Goal: Use online tool/utility

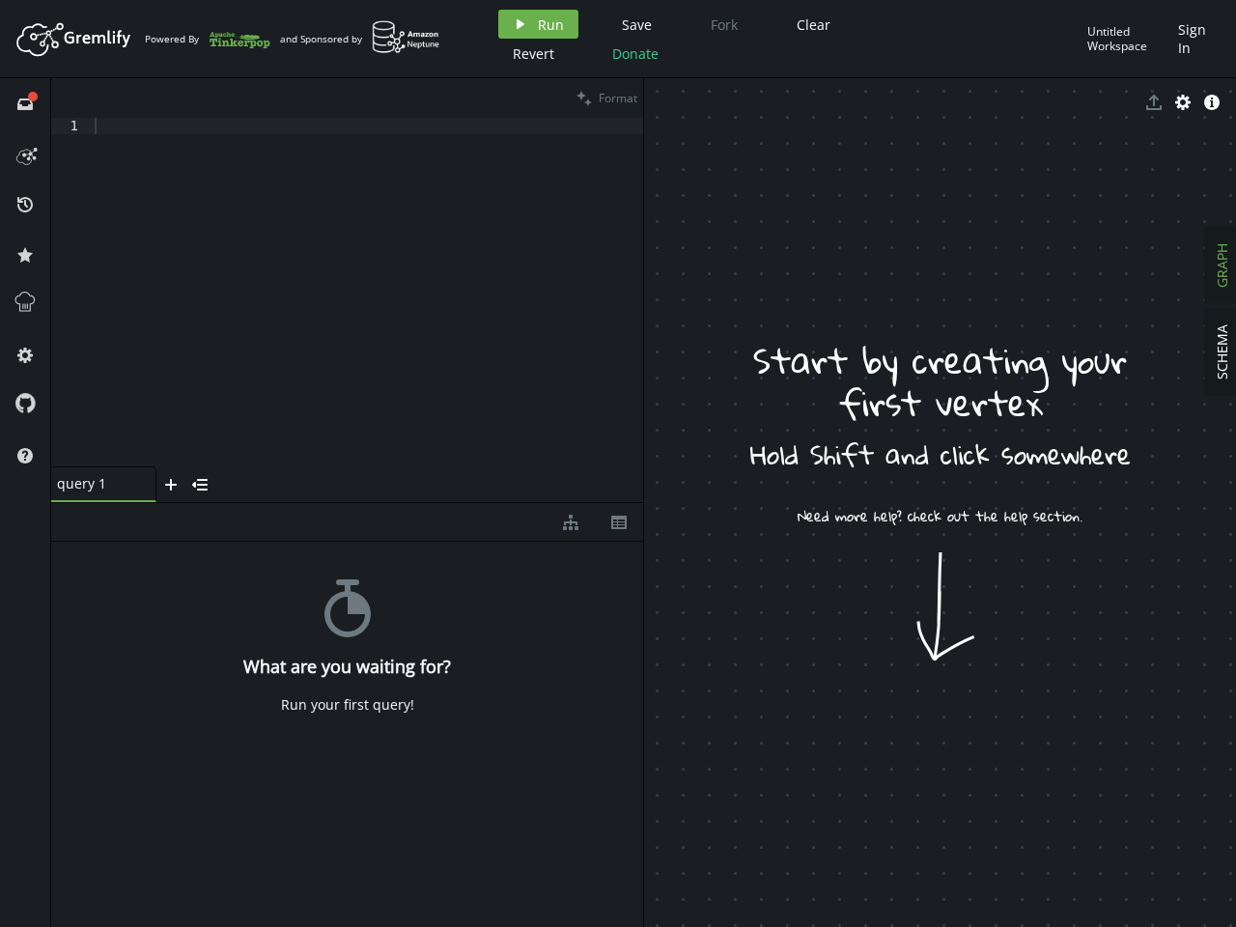
click at [538, 24] on span "Run" at bounding box center [551, 24] width 26 height 18
click at [634, 24] on div "Artboard Created with Sketch. Powered By and Sponsored by play Run Save Fork Cl…" at bounding box center [618, 463] width 1236 height 927
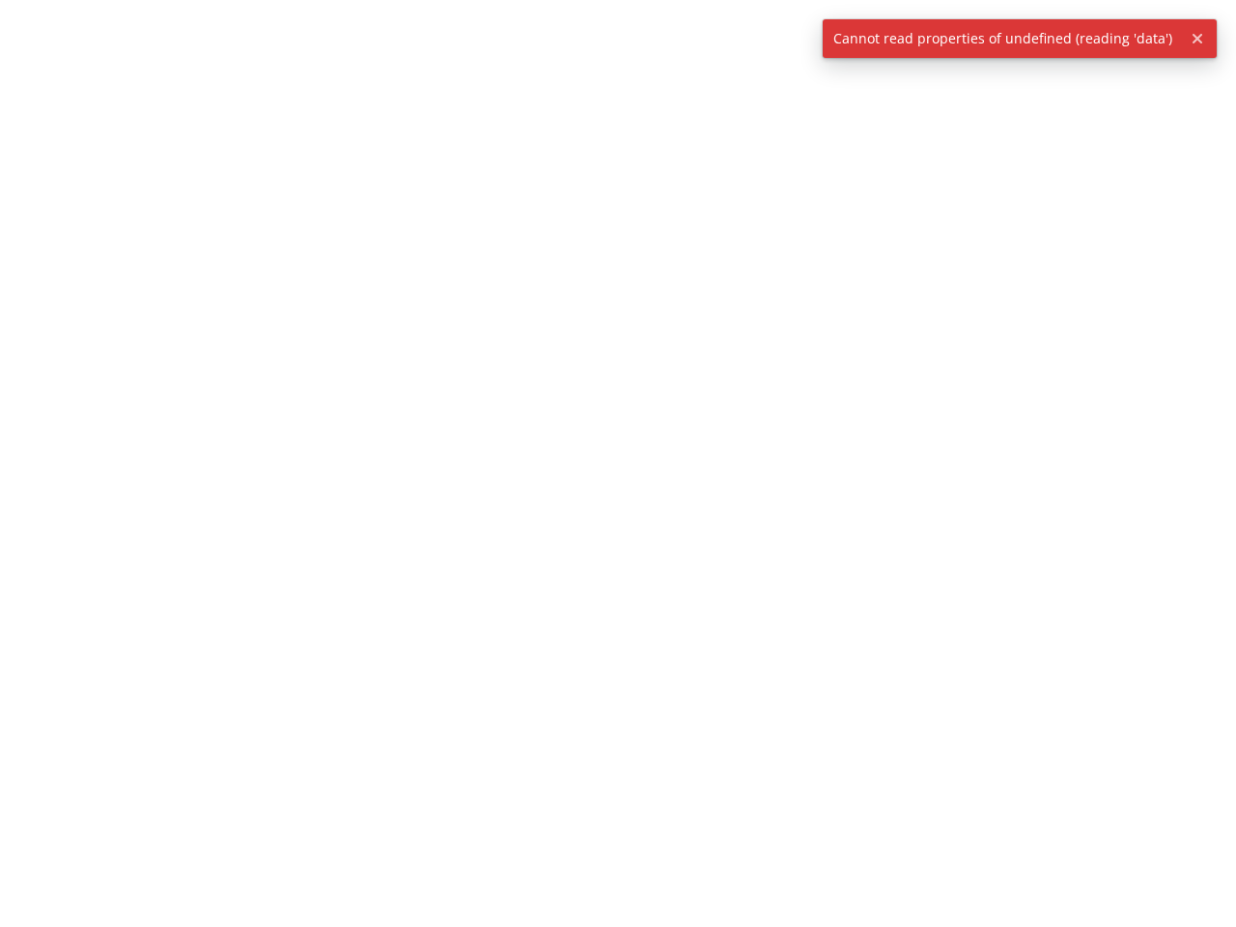
click at [810, 24] on div at bounding box center [618, 463] width 1236 height 927
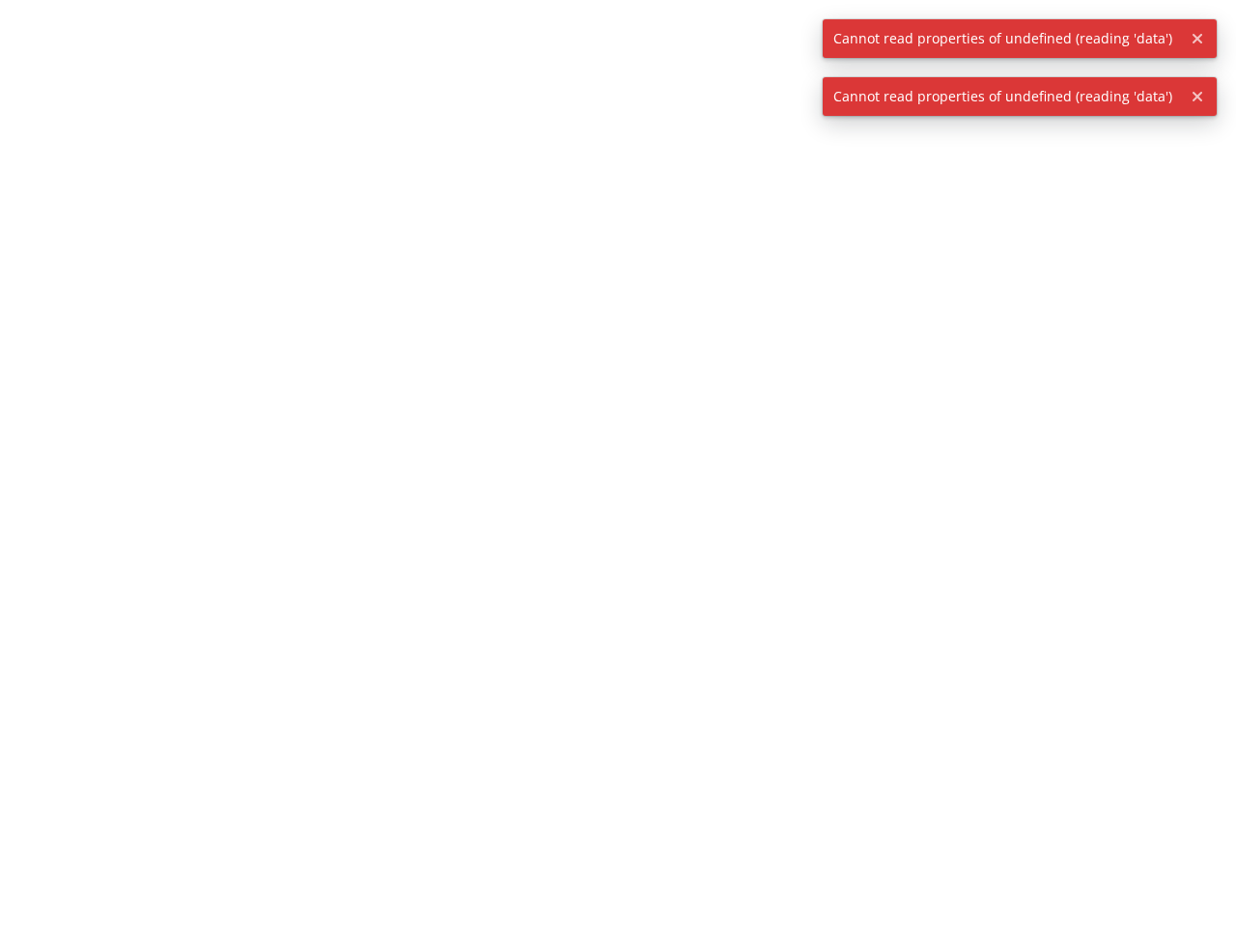
click at [531, 53] on div at bounding box center [618, 463] width 1236 height 927
click at [633, 53] on div at bounding box center [618, 463] width 1236 height 927
click at [1128, 39] on span "Cannot read properties of undefined (reading 'data')" at bounding box center [1003, 38] width 360 height 39
click at [1196, 39] on icon "button" at bounding box center [1198, 39] width 10 height 10
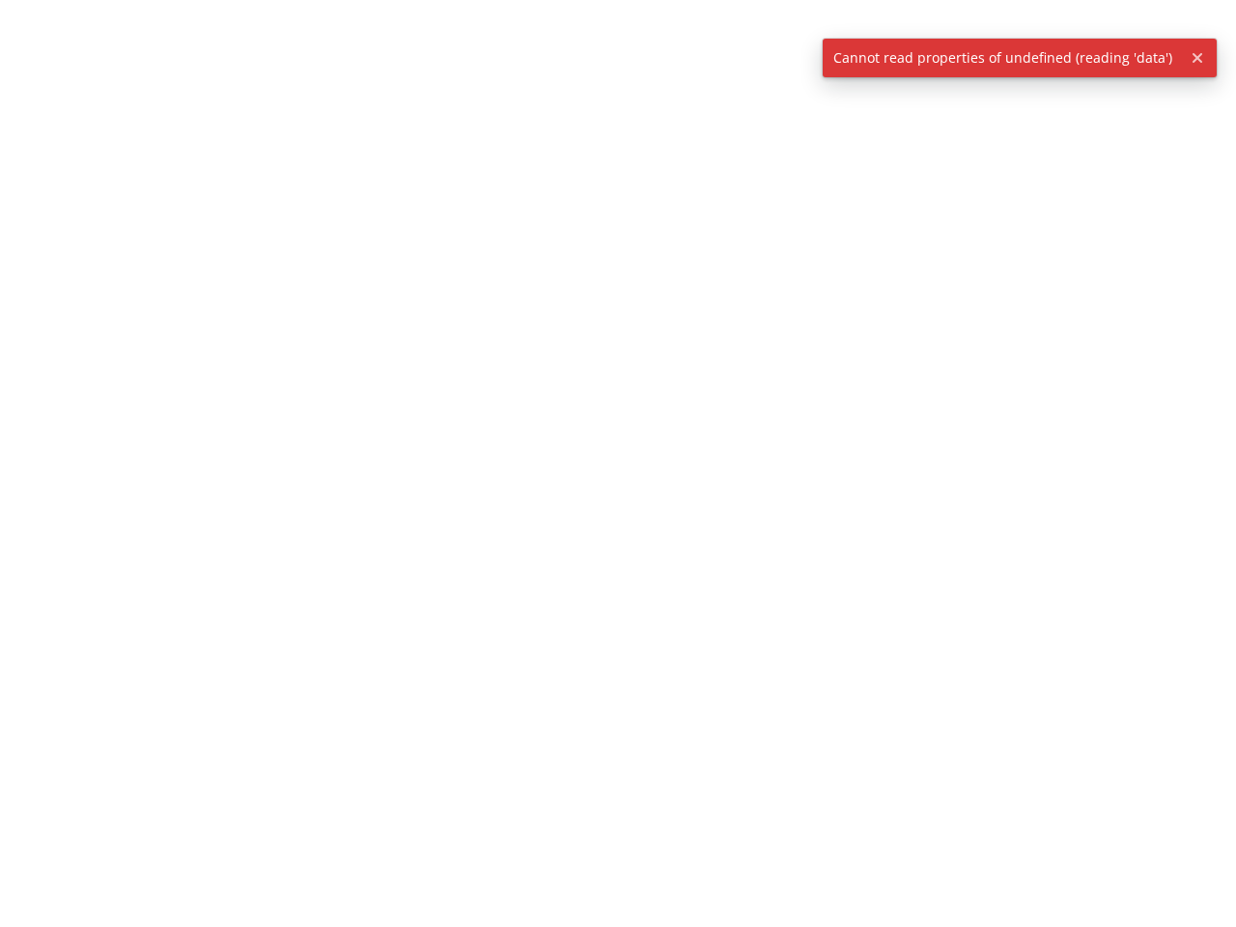
click at [25, 103] on div at bounding box center [618, 463] width 1236 height 927
click at [25, 154] on div at bounding box center [618, 463] width 1236 height 927
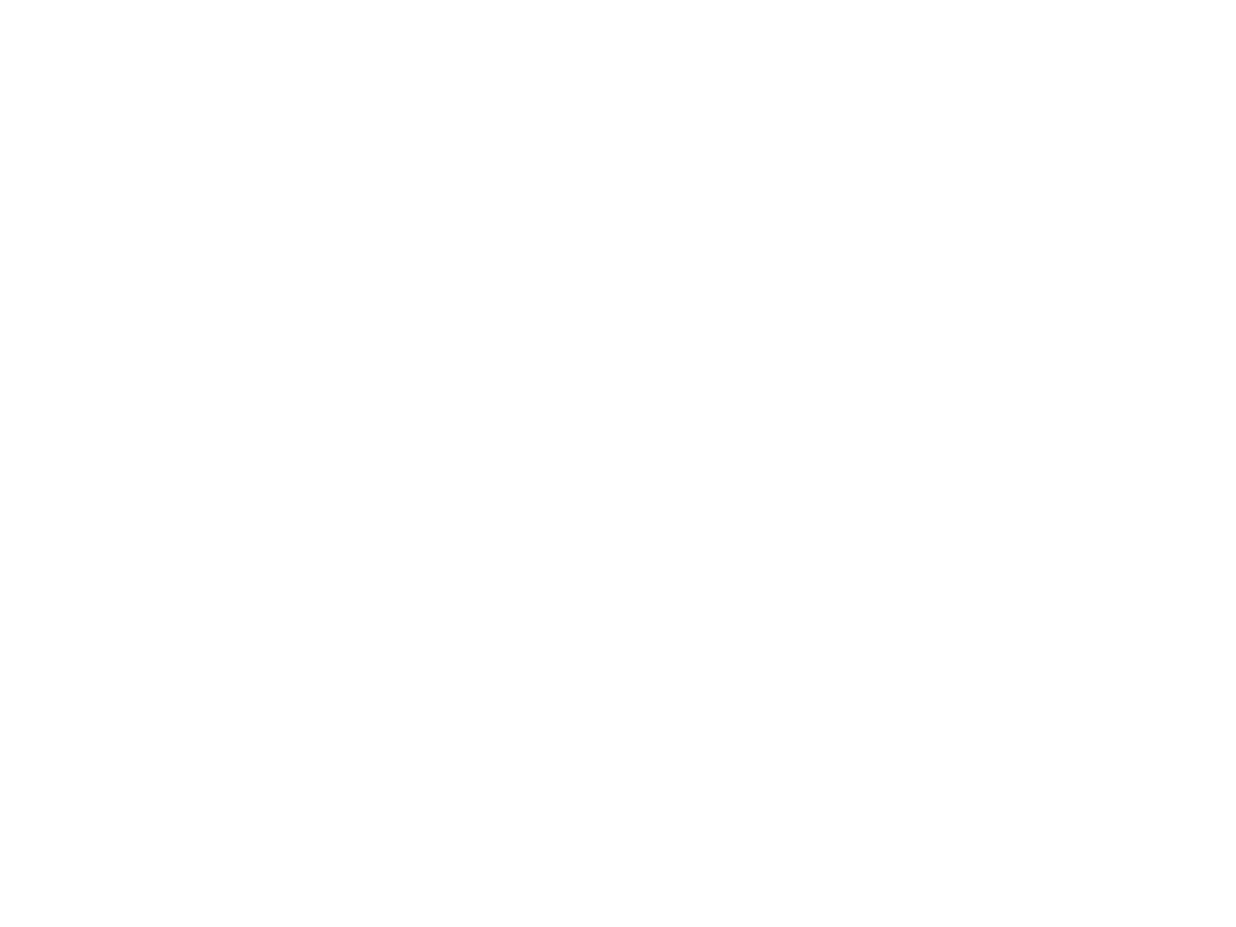
click at [25, 204] on div at bounding box center [618, 463] width 1236 height 927
